Goal: Navigation & Orientation: Find specific page/section

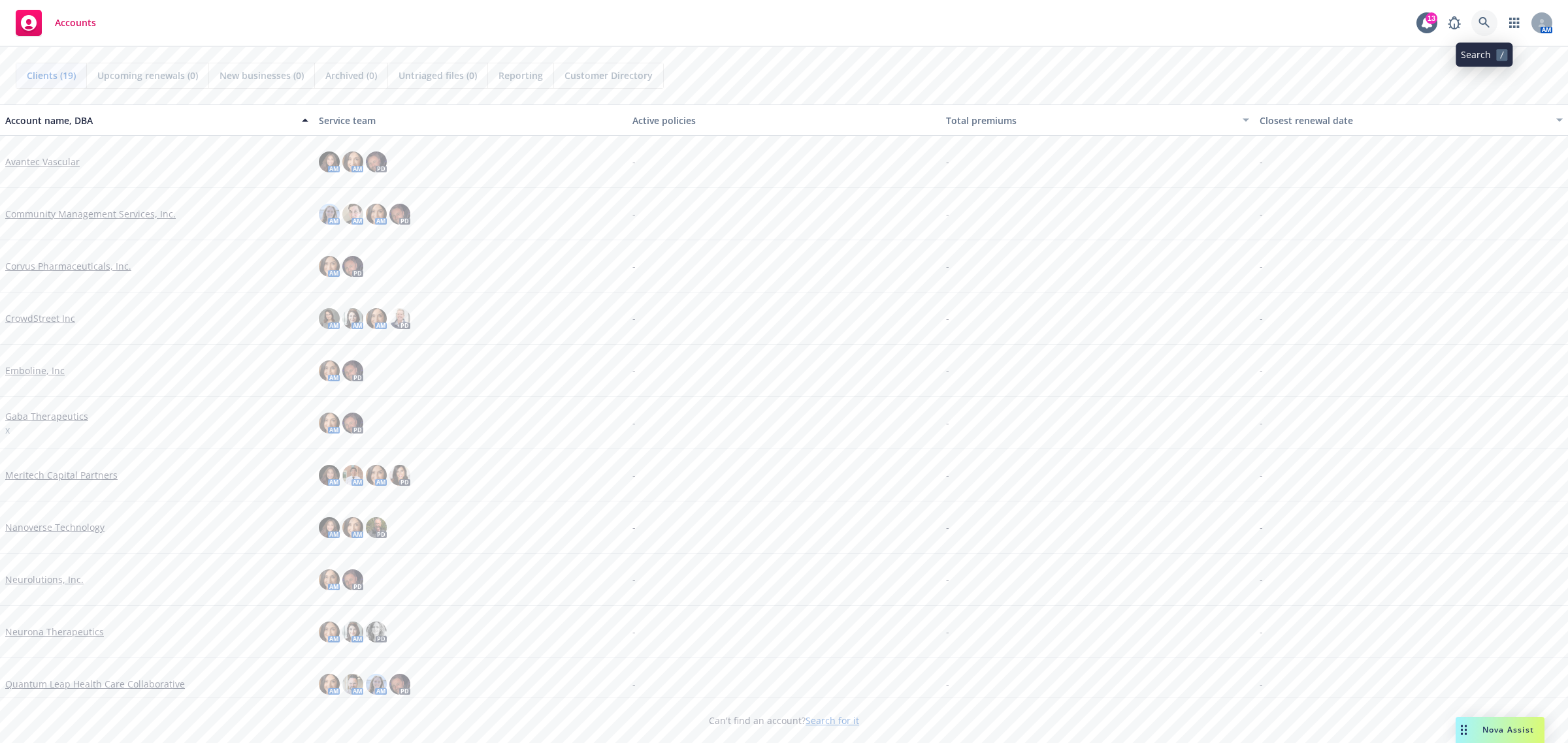
click at [1490, 22] on link at bounding box center [1484, 22] width 26 height 26
